Goal: Task Accomplishment & Management: Use online tool/utility

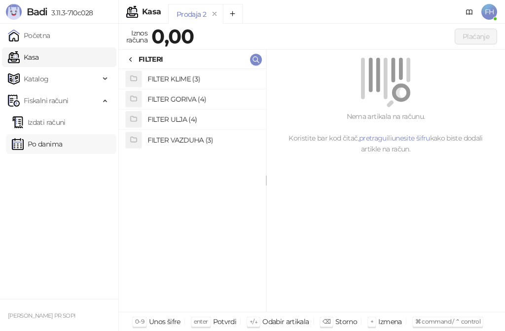
click at [53, 142] on link "Po danima" at bounding box center [37, 144] width 50 height 20
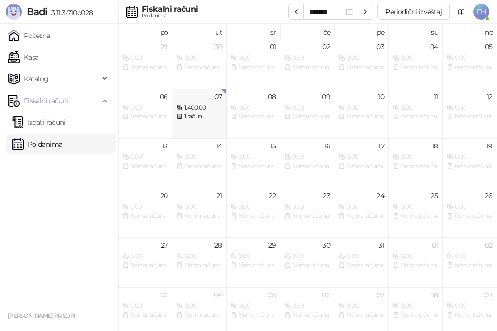
click at [204, 112] on div "1.400,00" at bounding box center [199, 107] width 46 height 9
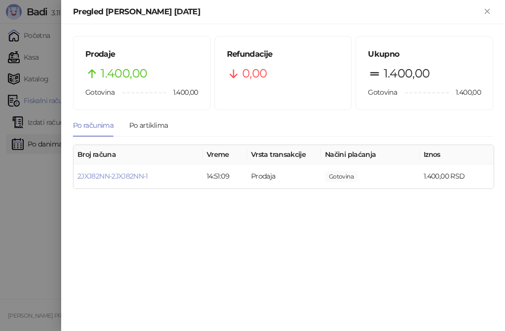
click at [385, 221] on div "Prodaje 1.400,00 Gotovina 1.400,00 Refundacije 0,00 Ukupno 1.400,00 Gotovina 1.…" at bounding box center [283, 177] width 444 height 307
click at [150, 123] on div "Po artiklima" at bounding box center [148, 125] width 38 height 11
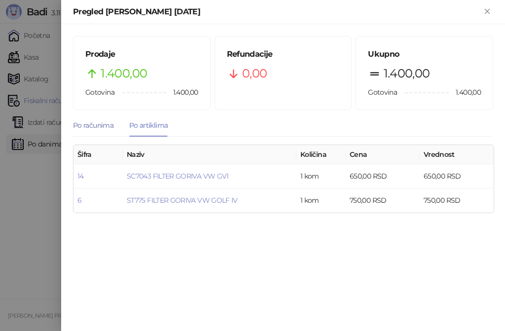
click at [86, 123] on div "Po računima" at bounding box center [93, 125] width 40 height 11
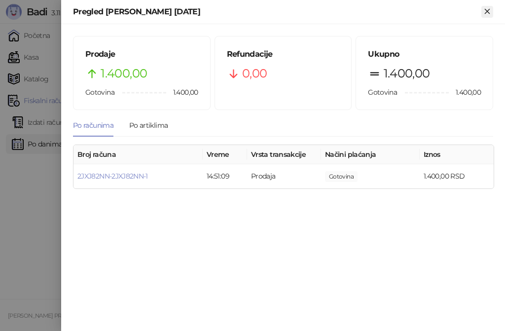
click at [486, 10] on icon "Zatvori" at bounding box center [487, 11] width 4 height 4
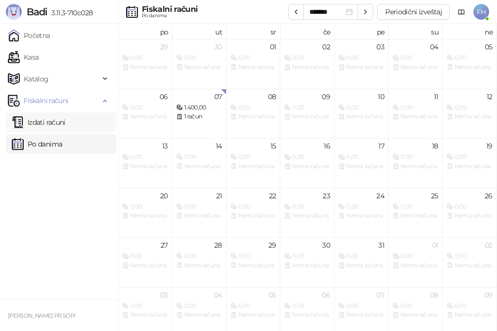
click at [57, 122] on link "Izdati računi" at bounding box center [39, 122] width 54 height 20
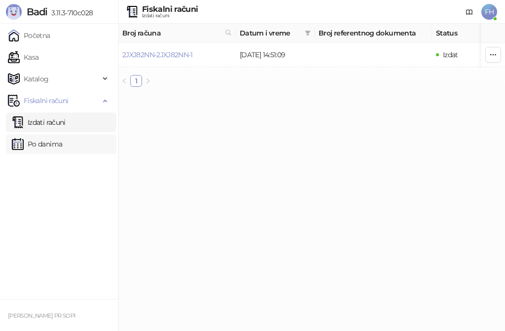
click at [44, 142] on link "Po danima" at bounding box center [37, 144] width 50 height 20
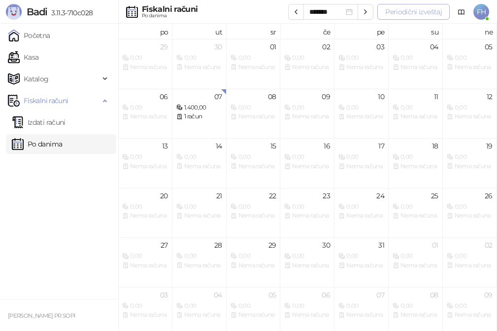
click at [423, 6] on button "Periodični izveštaj" at bounding box center [414, 12] width 72 height 16
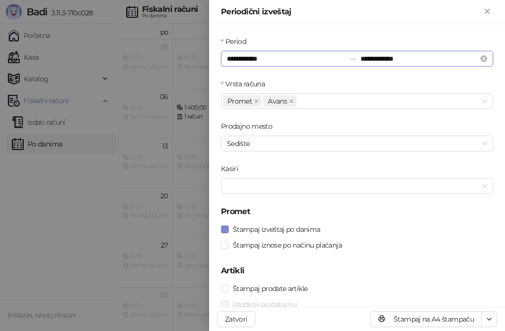
click at [451, 60] on input "**********" at bounding box center [419, 58] width 118 height 11
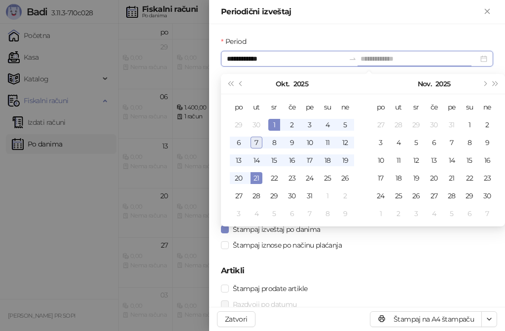
type input "**********"
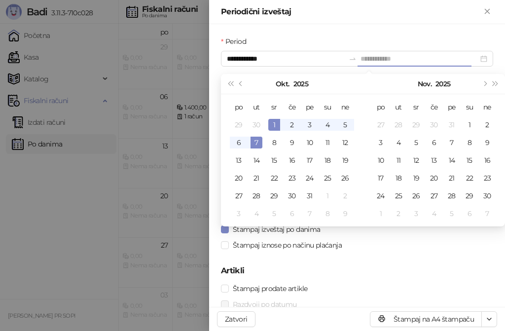
click at [260, 140] on div "7" at bounding box center [256, 143] width 12 height 12
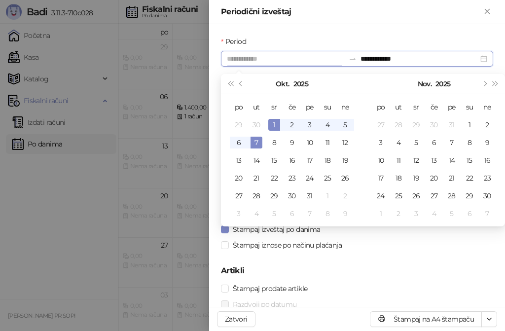
type input "**********"
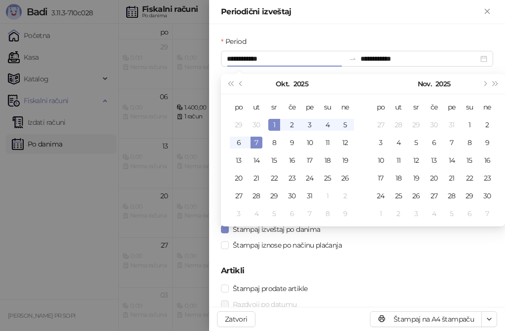
click at [386, 35] on div "**********" at bounding box center [357, 165] width 296 height 282
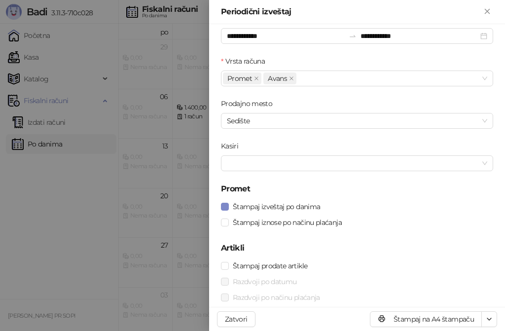
scroll to position [33, 0]
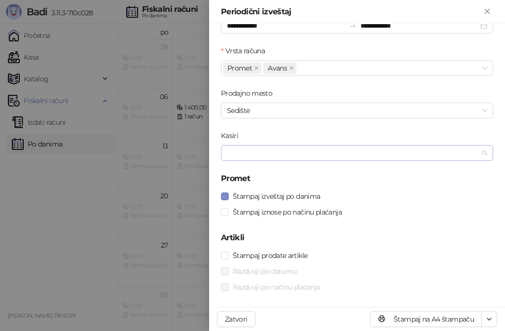
click at [334, 154] on div at bounding box center [352, 153] width 258 height 14
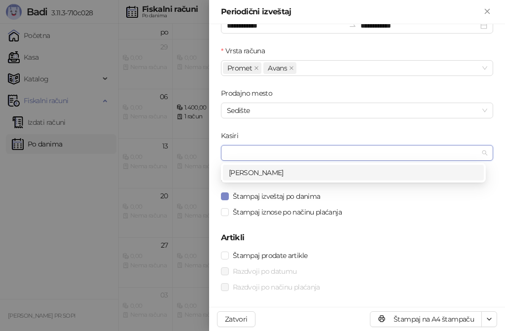
click at [262, 175] on div "[PERSON_NAME]" at bounding box center [353, 172] width 249 height 11
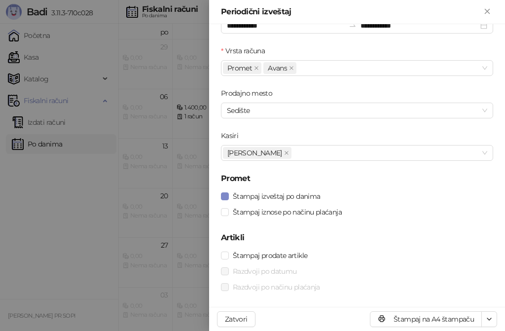
click at [365, 125] on form "**********" at bounding box center [357, 149] width 272 height 292
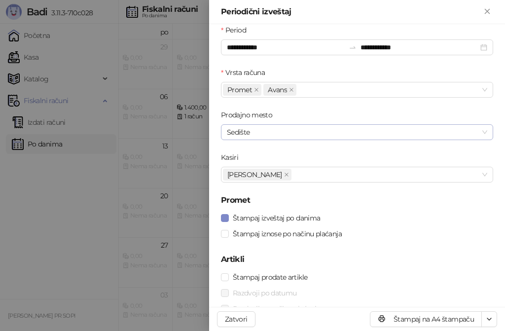
scroll to position [0, 0]
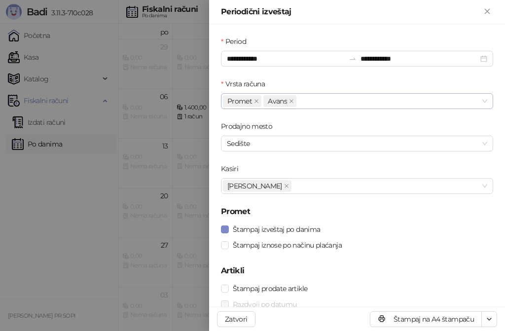
click at [330, 102] on div "Promet [PERSON_NAME]" at bounding box center [352, 101] width 258 height 14
click at [318, 80] on div "Vrsta računa" at bounding box center [357, 85] width 272 height 15
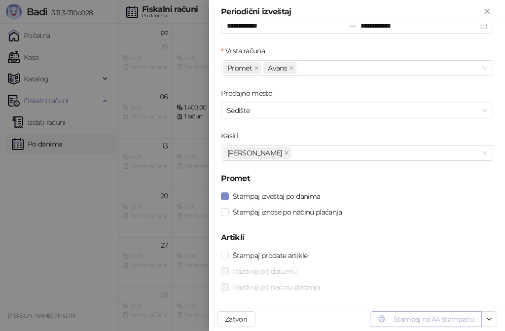
click at [409, 320] on button "Štampaj na A4 štampaču" at bounding box center [426, 319] width 112 height 16
click at [488, 10] on icon "Zatvori" at bounding box center [487, 11] width 9 height 9
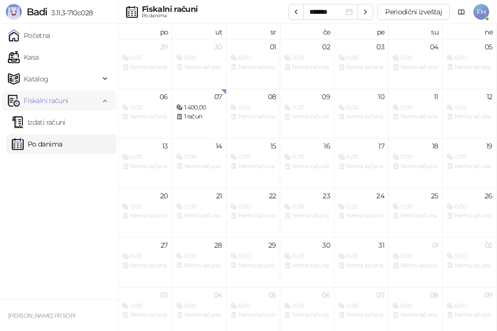
click at [46, 99] on span "Fiskalni računi" at bounding box center [46, 101] width 44 height 20
click at [49, 100] on span "Fiskalni računi" at bounding box center [46, 101] width 44 height 20
click at [51, 122] on link "Izdati računi" at bounding box center [39, 122] width 54 height 20
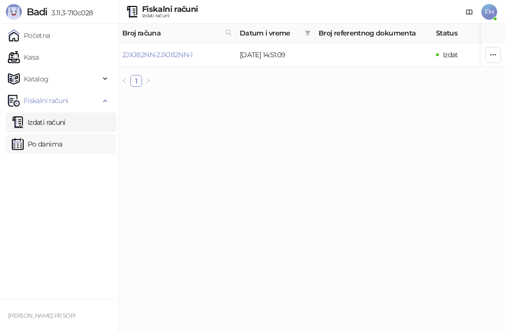
click at [42, 140] on link "Po danima" at bounding box center [37, 144] width 50 height 20
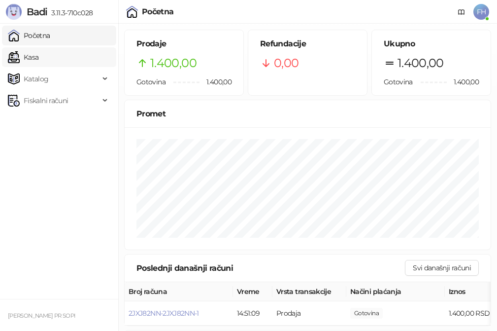
click at [34, 56] on link "Kasa" at bounding box center [23, 57] width 31 height 20
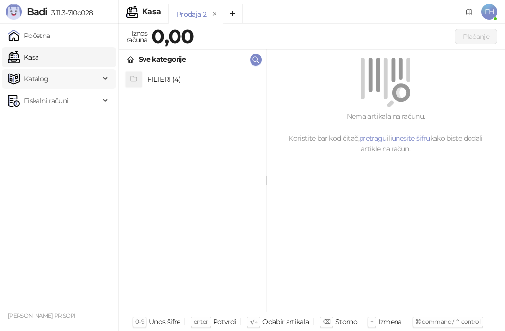
click at [80, 74] on span "Katalog" at bounding box center [54, 79] width 92 height 20
click at [107, 166] on div "Fiskalni računi" at bounding box center [59, 168] width 114 height 20
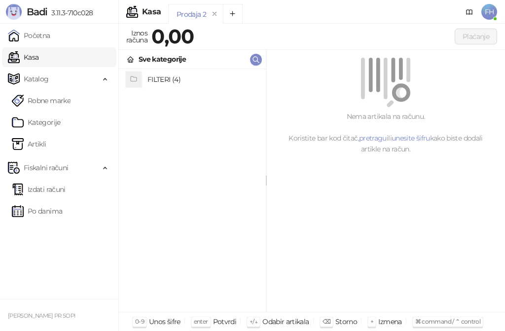
click at [210, 171] on div "FILTERI (4)" at bounding box center [192, 190] width 147 height 243
click at [59, 120] on link "Kategorije" at bounding box center [36, 122] width 49 height 20
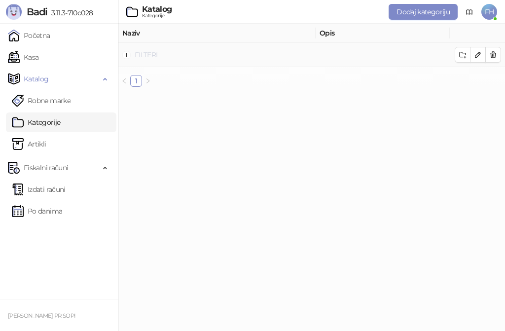
click at [140, 54] on link "FILTERI" at bounding box center [146, 54] width 23 height 9
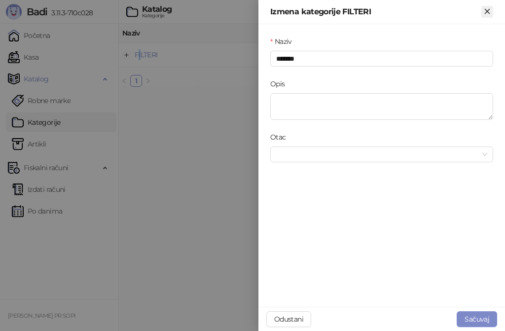
click at [488, 11] on icon "Zatvori" at bounding box center [487, 11] width 4 height 4
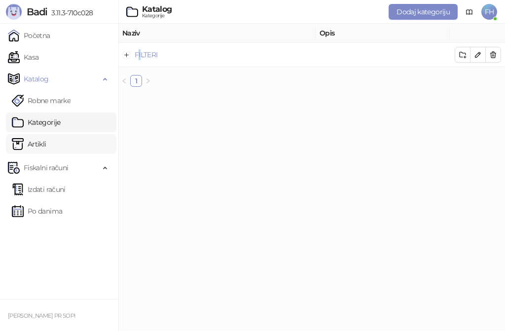
click at [46, 144] on link "Artikli" at bounding box center [29, 144] width 35 height 20
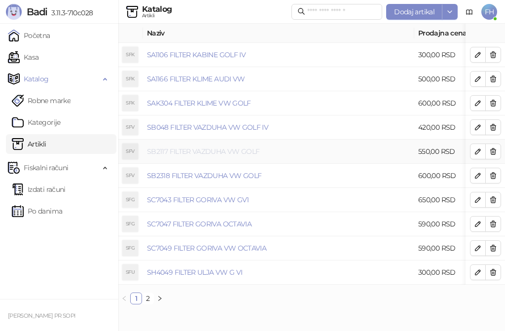
click at [164, 153] on link "SB2117 FILTER VAZDUHA VW GOLF" at bounding box center [203, 151] width 112 height 9
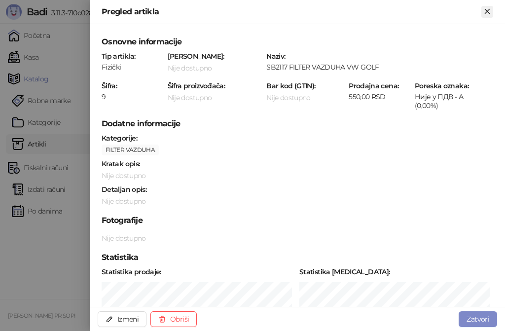
click at [488, 11] on icon "Zatvori" at bounding box center [487, 11] width 4 height 4
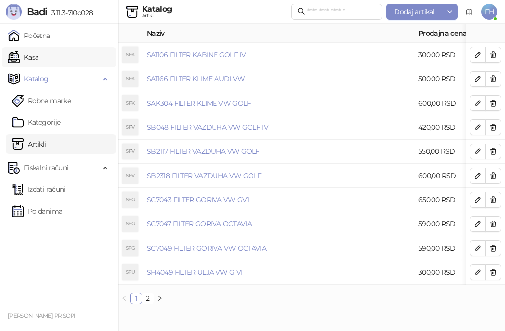
click at [35, 57] on link "Kasa" at bounding box center [23, 57] width 31 height 20
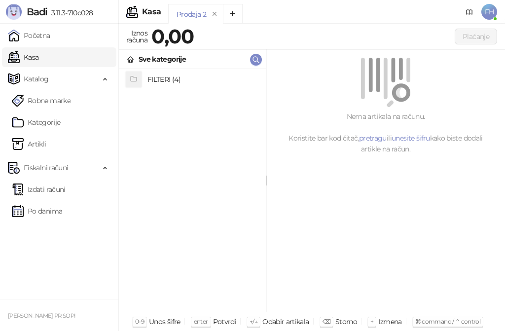
click at [178, 79] on h4 "FILTERI (4)" at bounding box center [202, 79] width 110 height 16
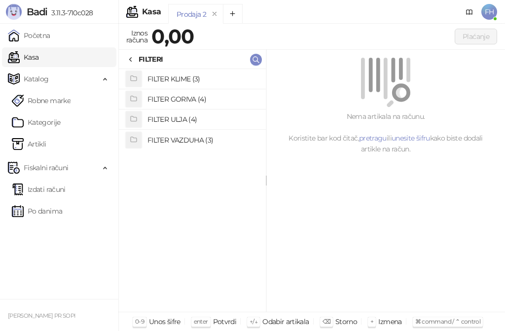
click at [172, 114] on h4 "FILTER ULJA (4)" at bounding box center [202, 119] width 110 height 16
click at [178, 120] on h4 "SH420L FILTER ULJA G4 B5" at bounding box center [202, 119] width 110 height 16
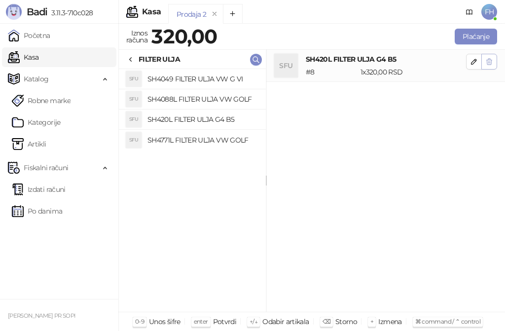
click at [490, 61] on icon "button" at bounding box center [489, 62] width 8 height 8
